Goal: Find specific page/section: Find specific page/section

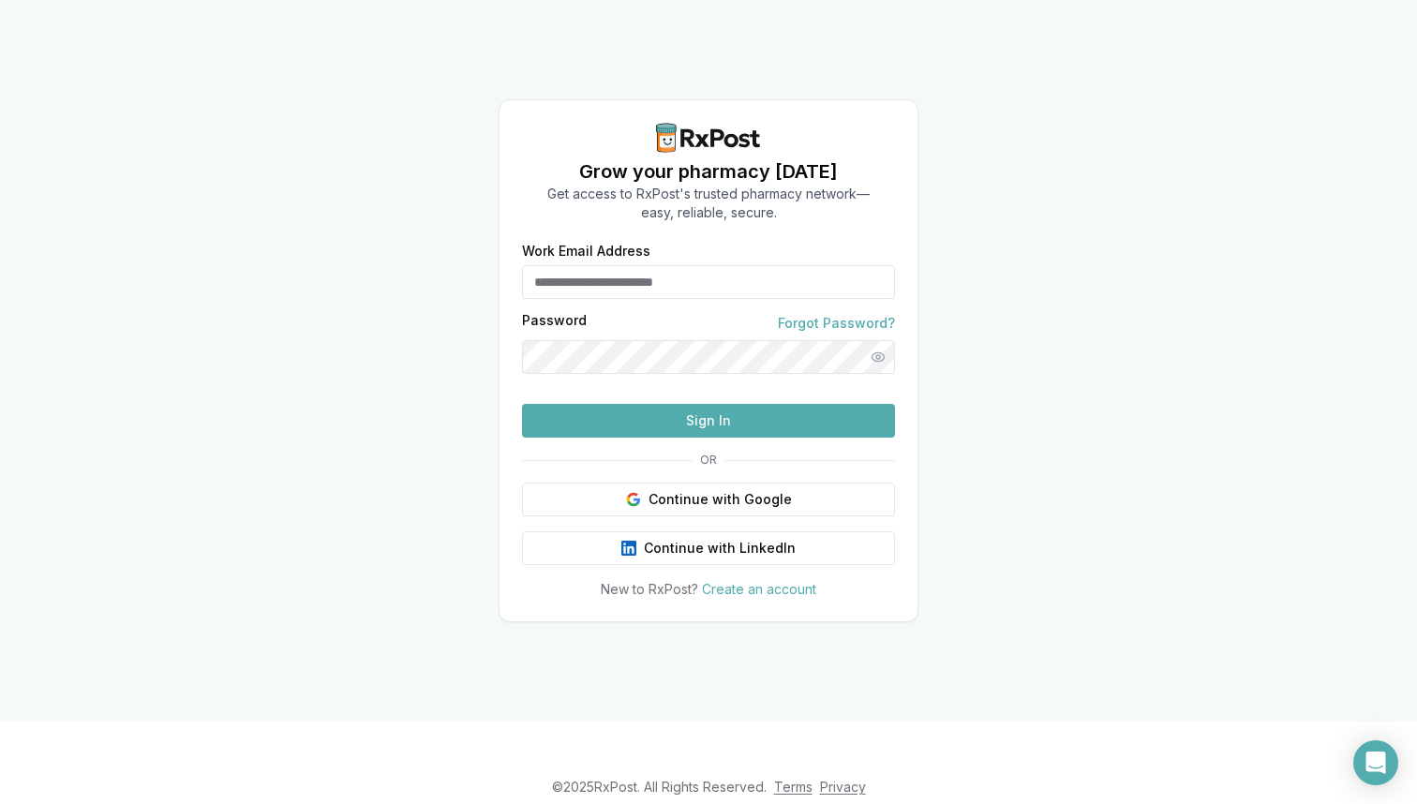
type input "**********"
click at [645, 438] on button "Sign In" at bounding box center [708, 421] width 373 height 34
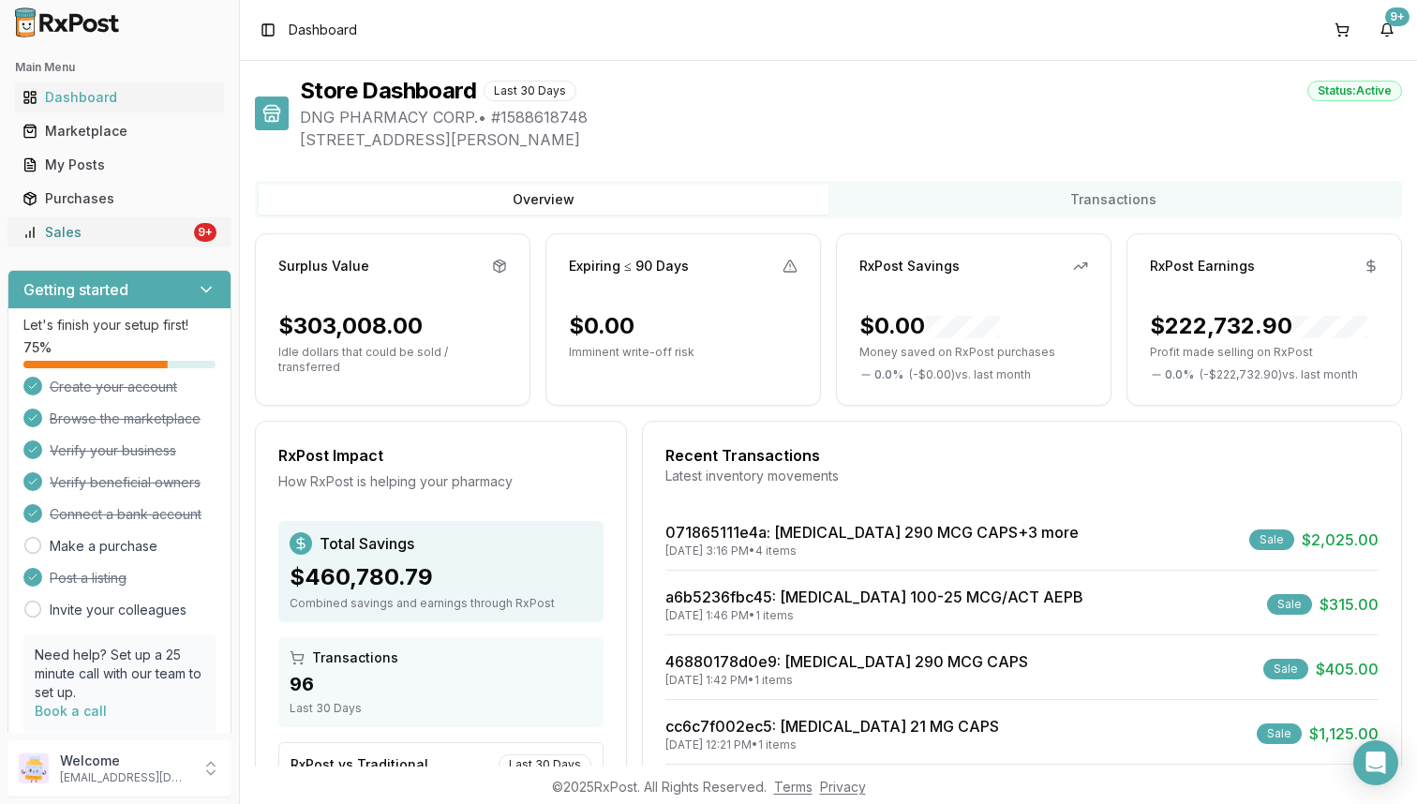
click at [155, 238] on div "Sales" at bounding box center [106, 232] width 168 height 19
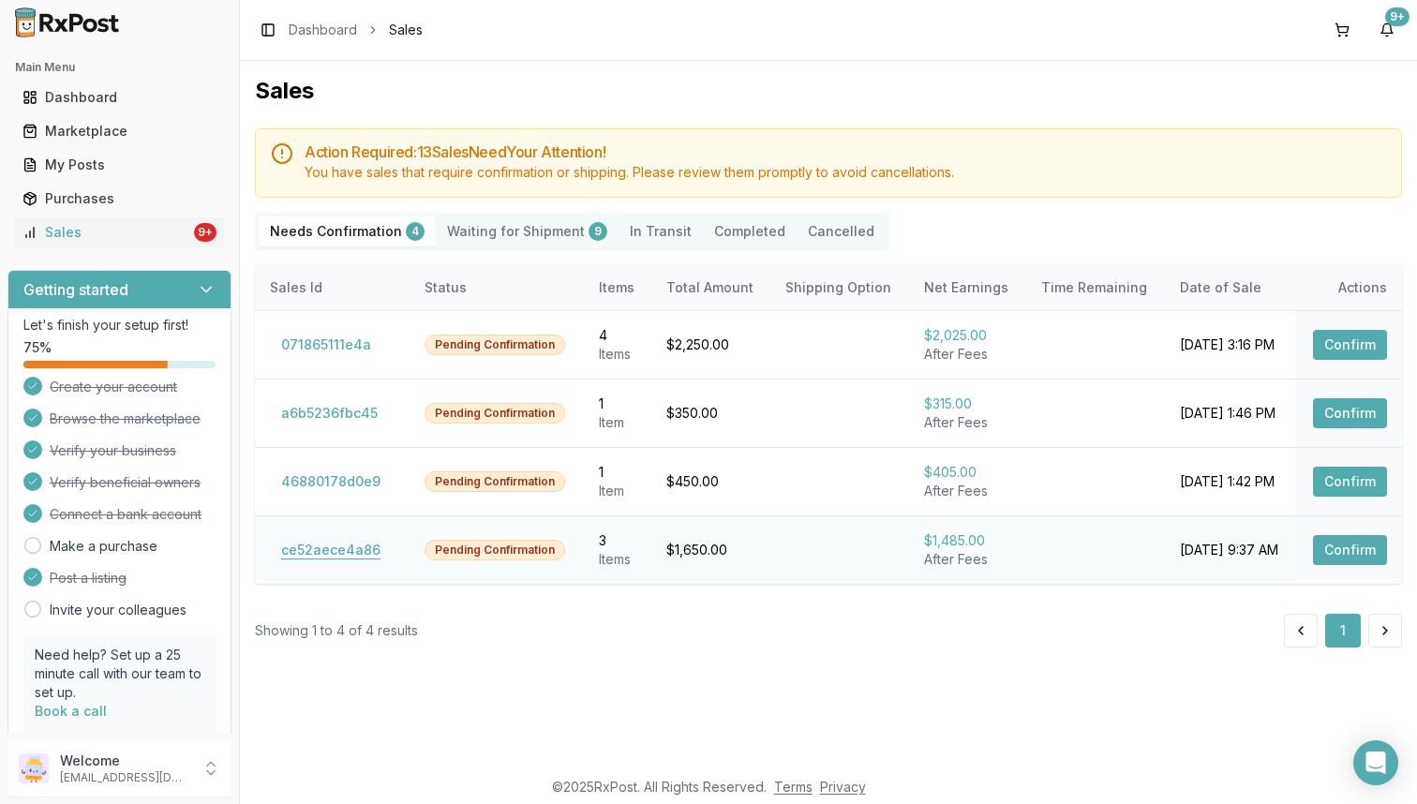
click at [300, 540] on button "ce52aece4a86" at bounding box center [331, 550] width 122 height 30
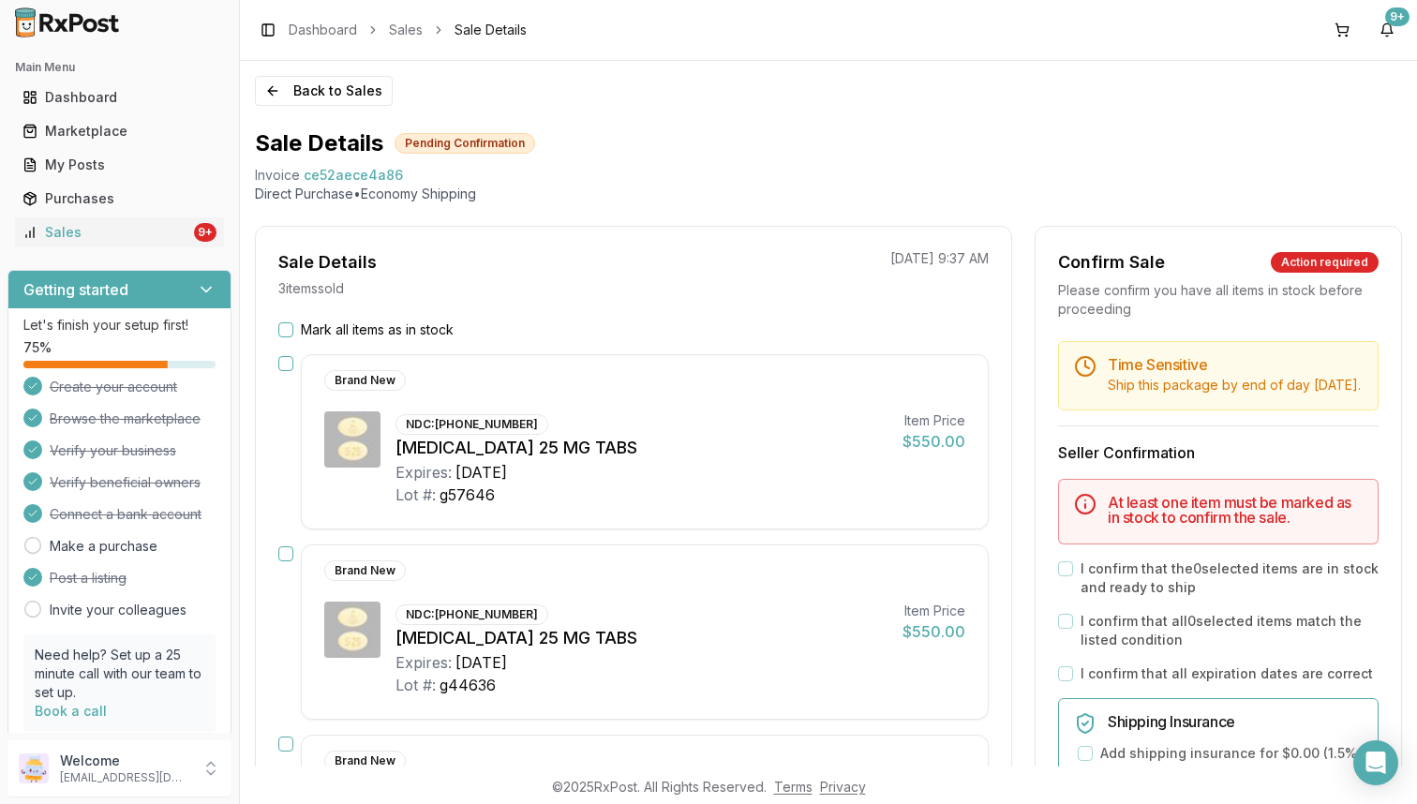
click at [304, 549] on div "Brand New NDC: [PHONE_NUMBER] [MEDICAL_DATA] 25 MG TABS Expires: [DATE] Lot #: …" at bounding box center [645, 631] width 688 height 175
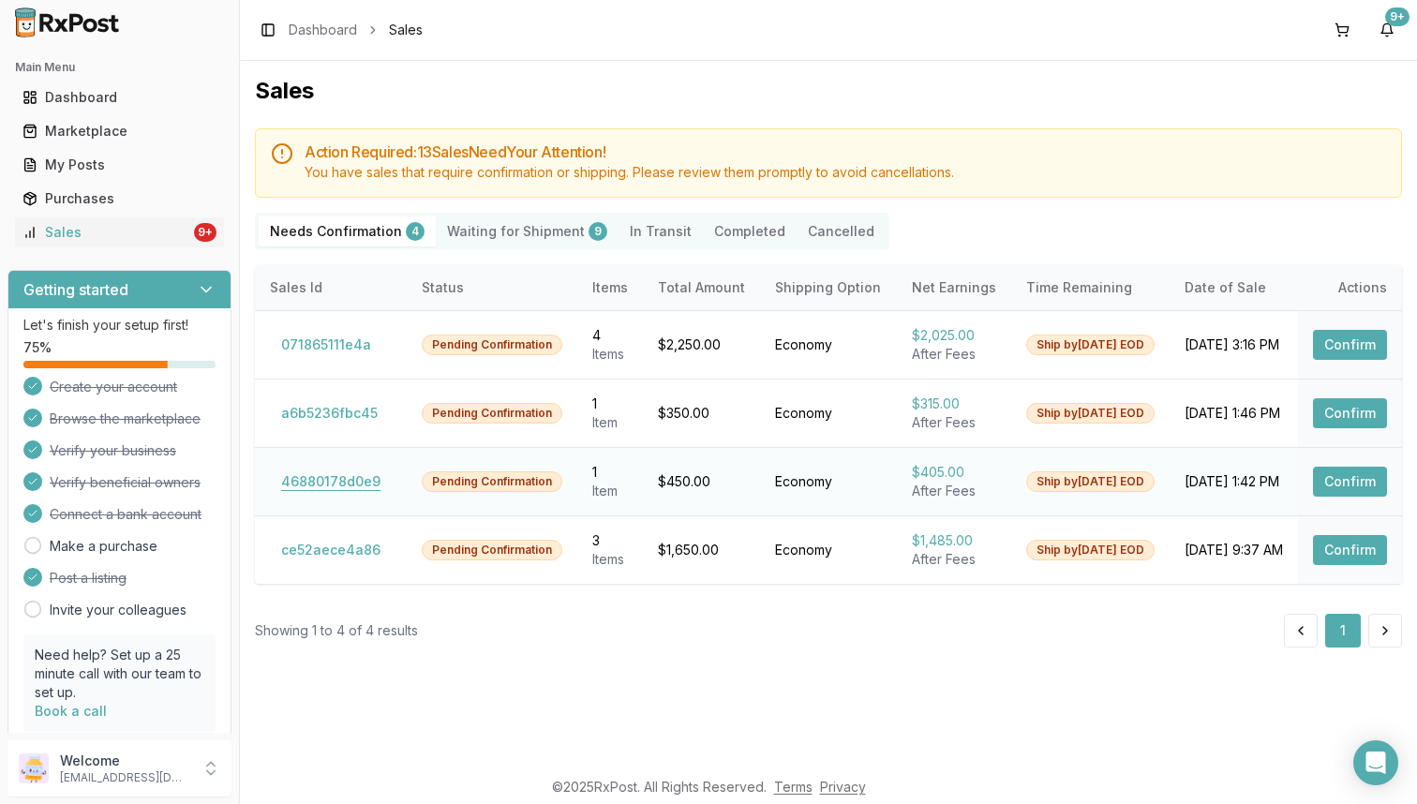
click at [352, 486] on button "46880178d0e9" at bounding box center [331, 482] width 122 height 30
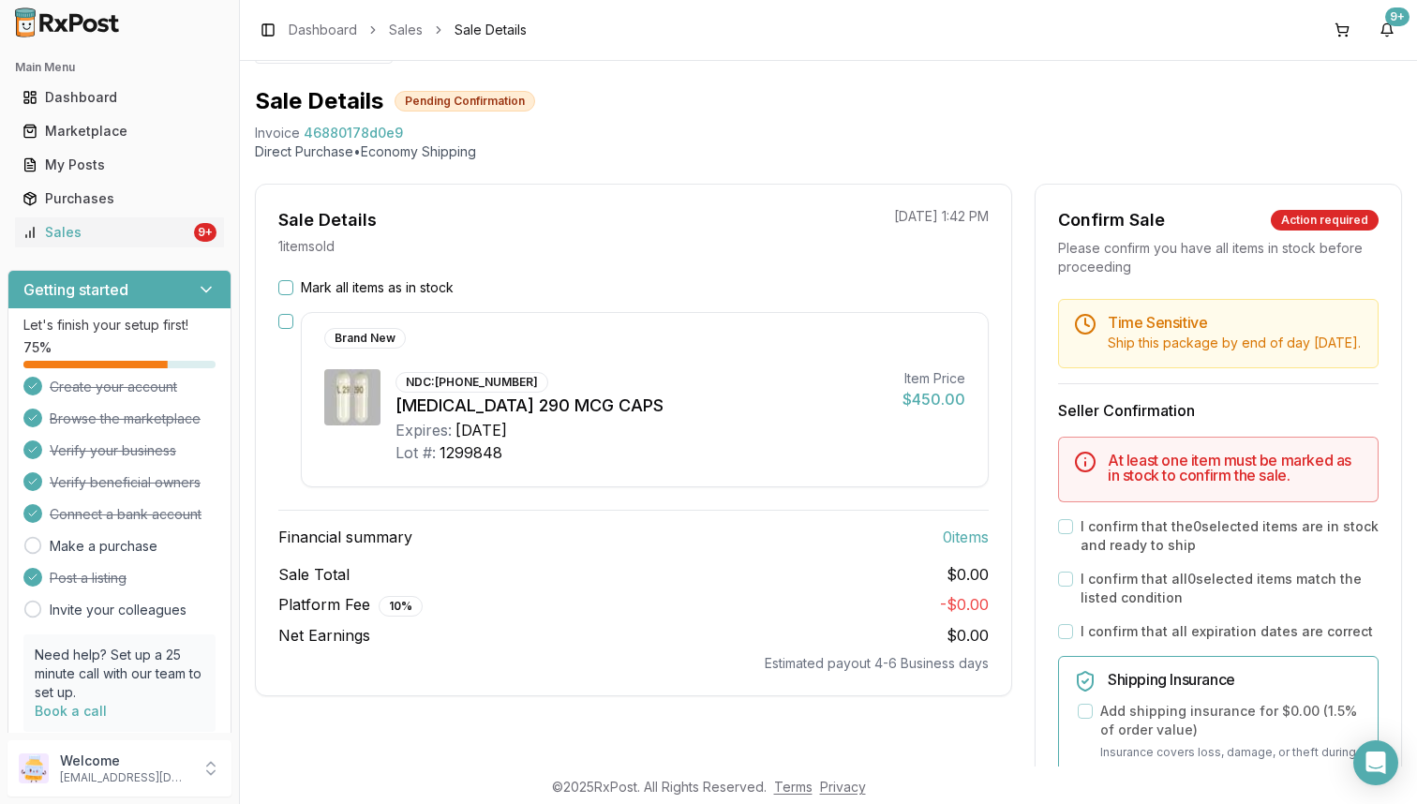
scroll to position [46, 0]
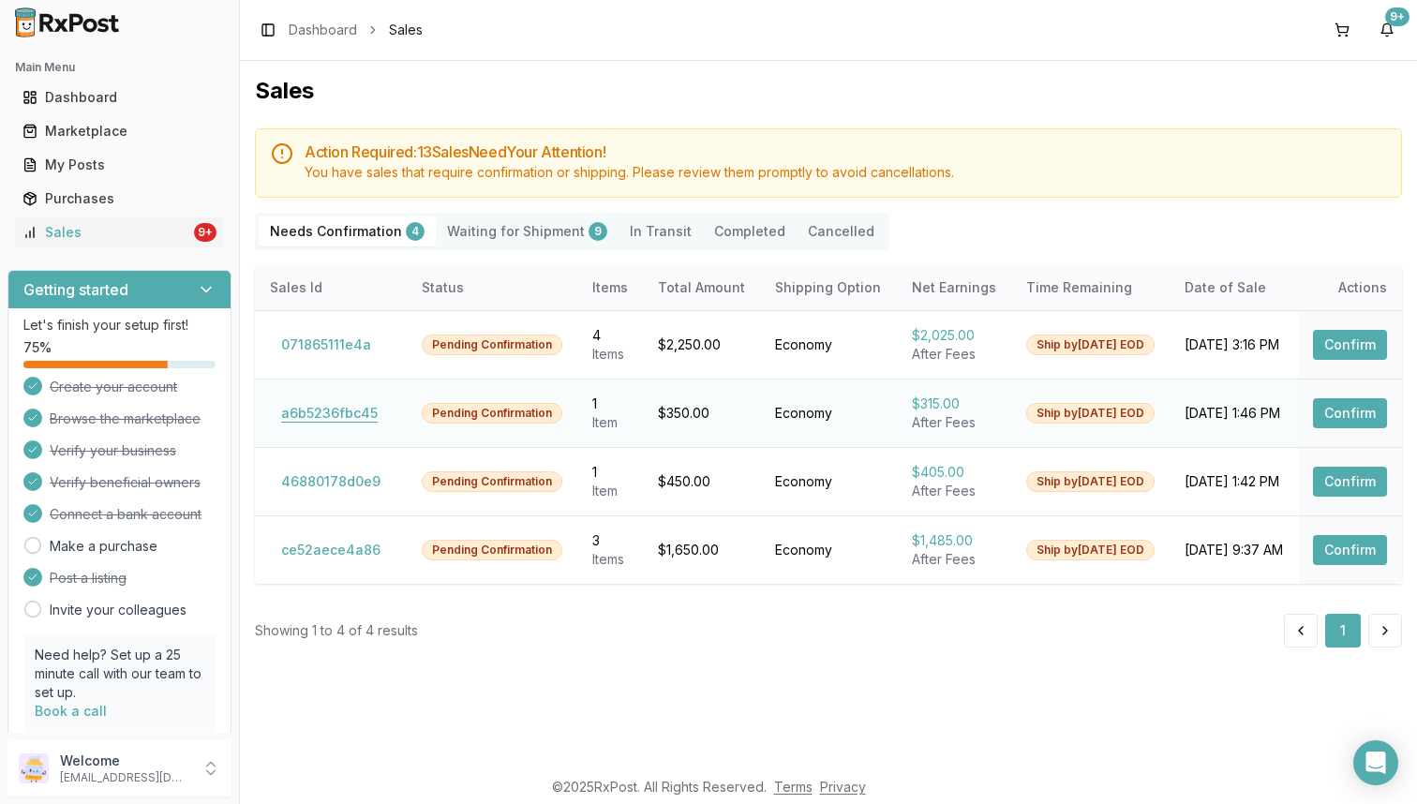
click at [352, 415] on button "a6b5236fbc45" at bounding box center [329, 413] width 119 height 30
click at [358, 348] on button "071865111e4a" at bounding box center [326, 345] width 112 height 30
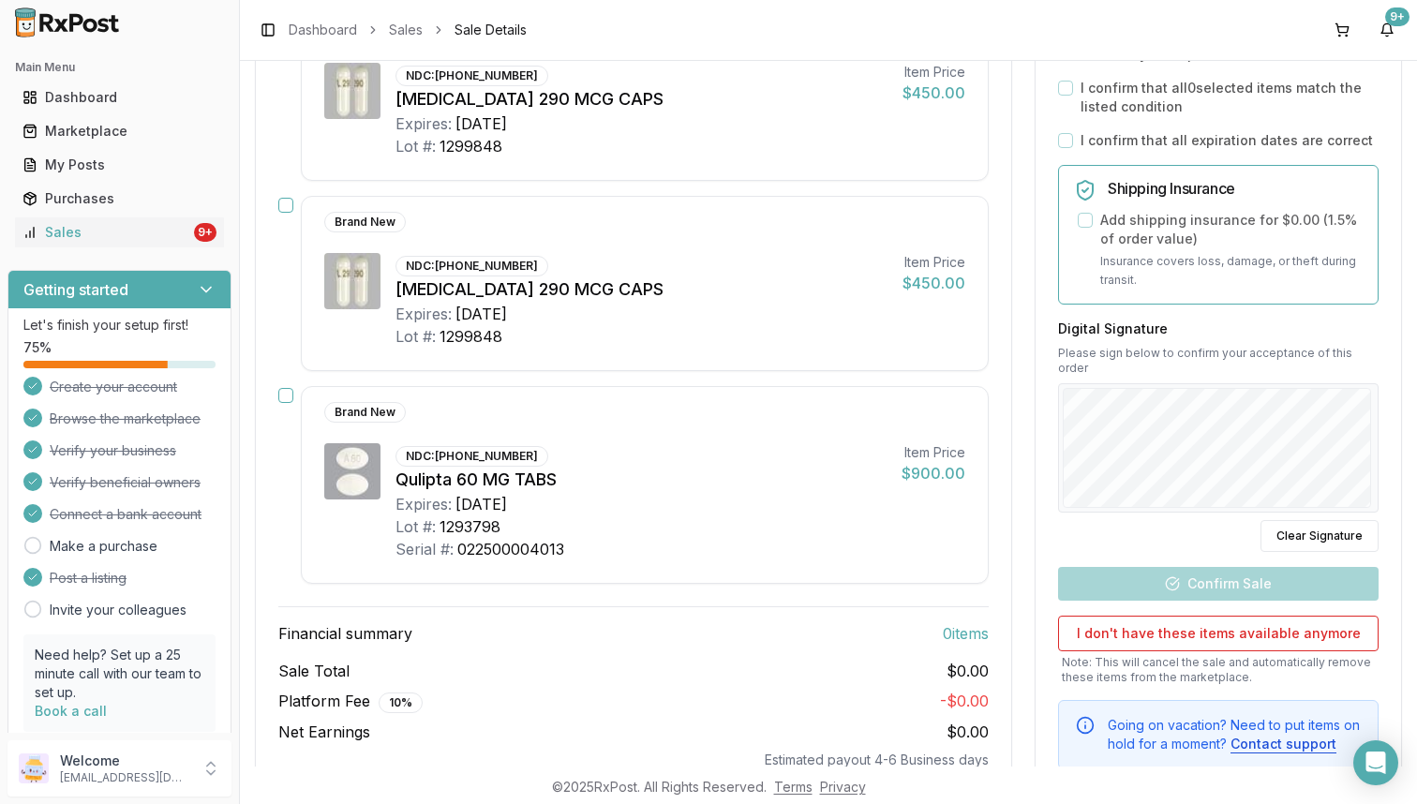
scroll to position [493, 0]
